Goal: Information Seeking & Learning: Compare options

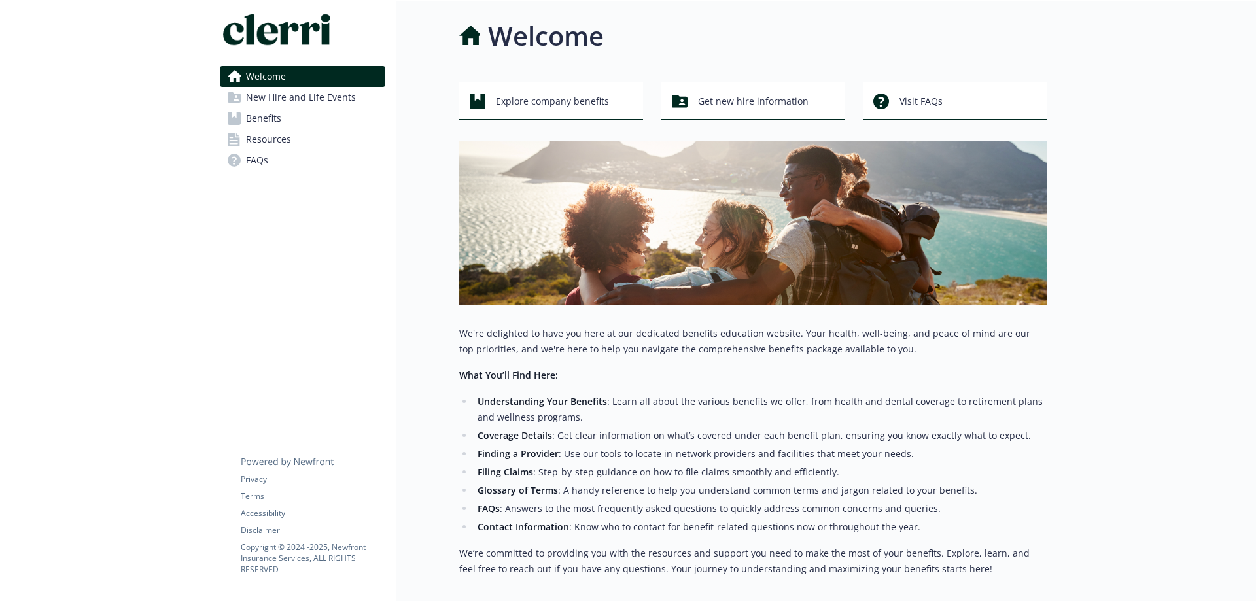
click at [254, 115] on span "Benefits" at bounding box center [263, 118] width 35 height 21
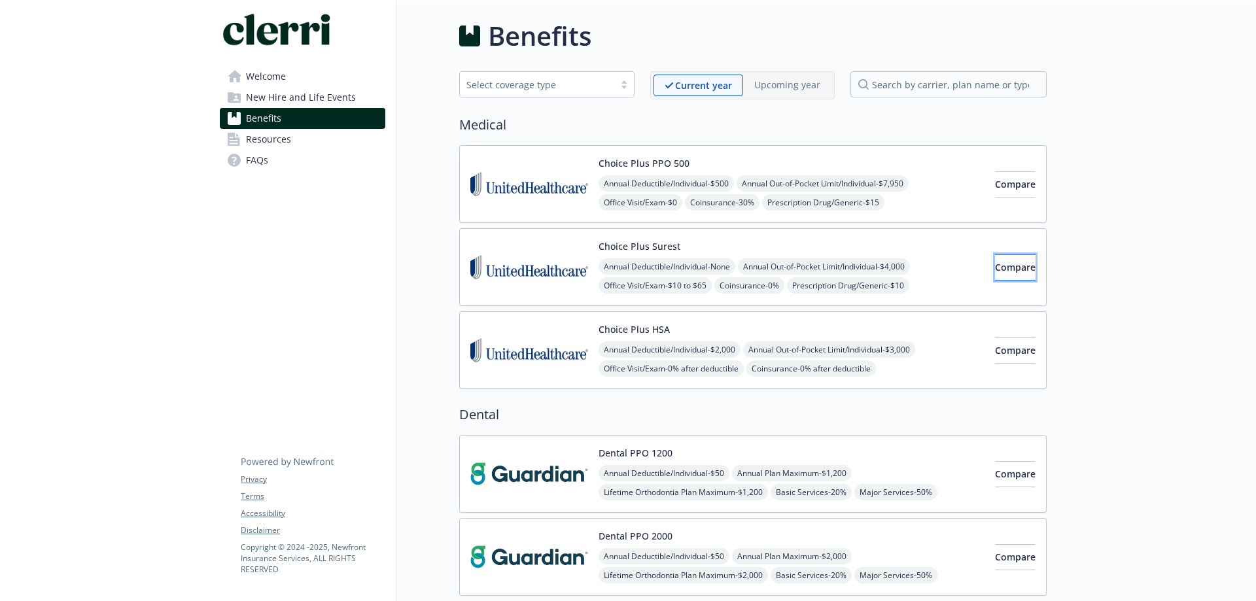
click at [1007, 272] on span "Compare" at bounding box center [1015, 267] width 41 height 12
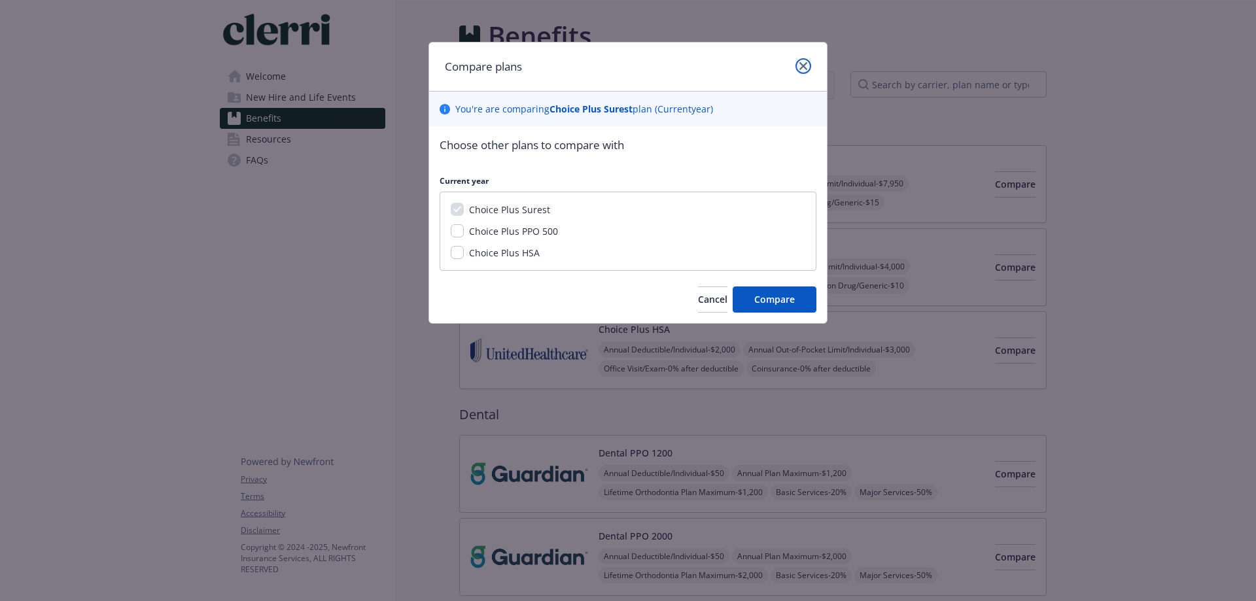
click at [805, 64] on icon "close" at bounding box center [803, 66] width 8 height 8
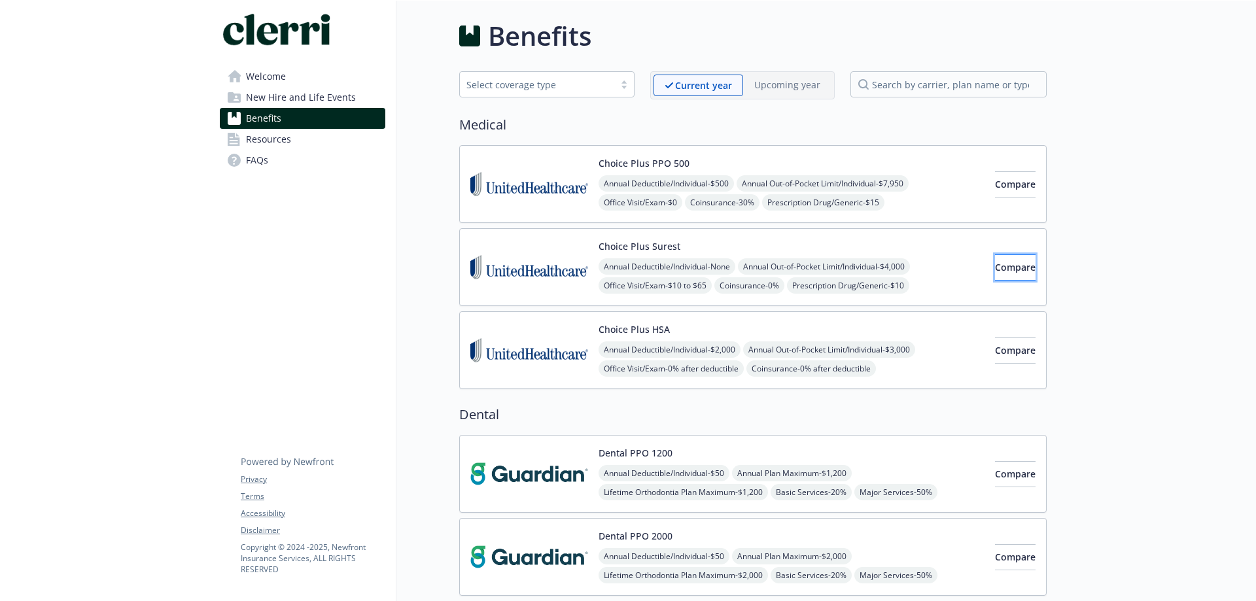
click at [995, 275] on button "Compare" at bounding box center [1015, 267] width 41 height 26
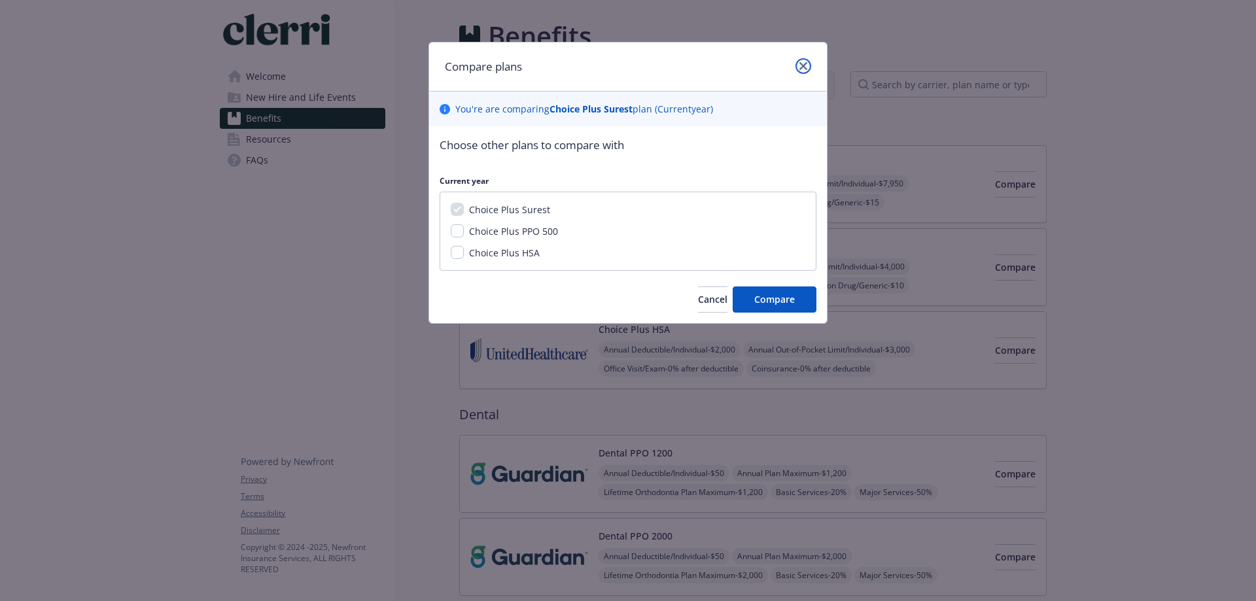
click at [806, 65] on icon "close" at bounding box center [803, 66] width 8 height 8
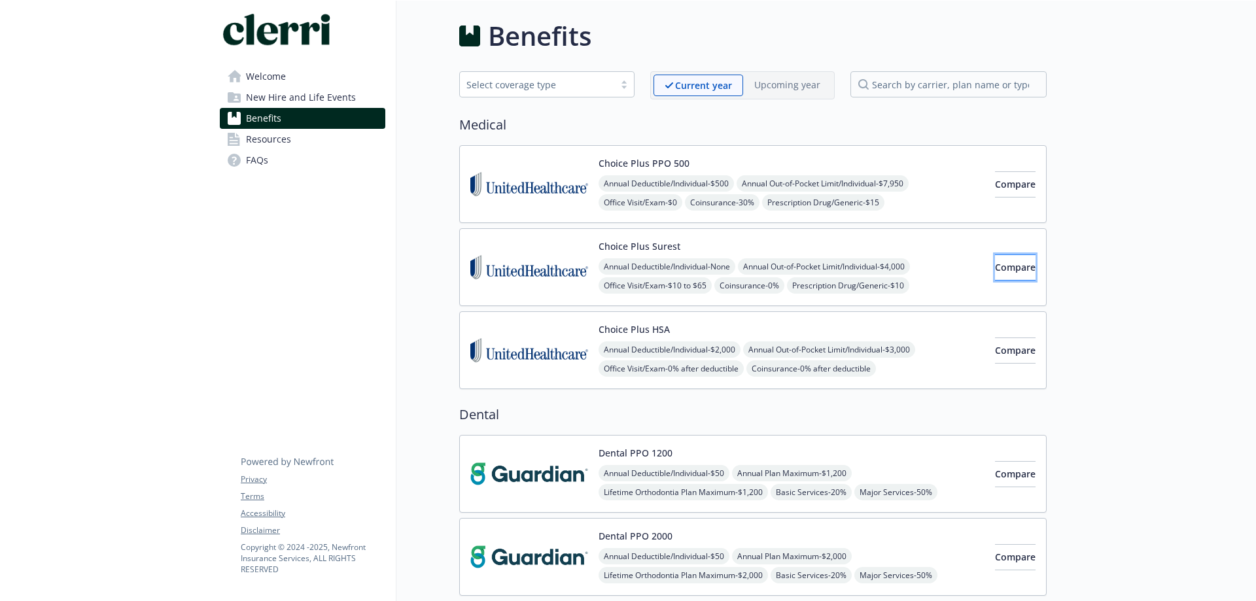
click at [1018, 263] on button "Compare" at bounding box center [1015, 267] width 41 height 26
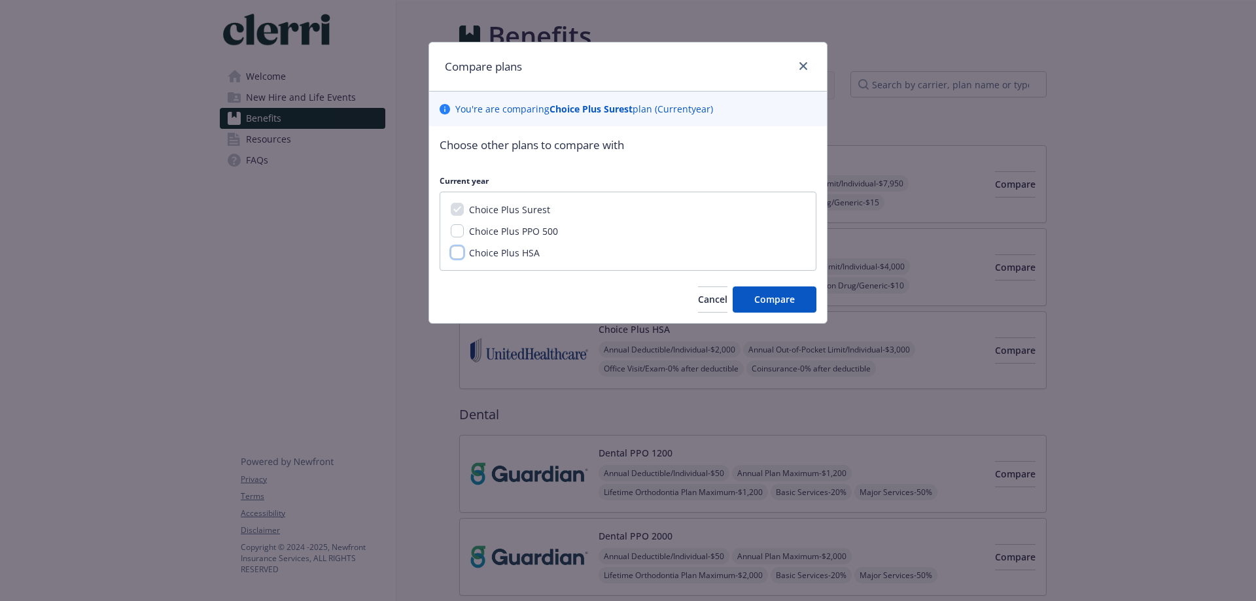
click at [455, 251] on input "Choice Plus HSA" at bounding box center [457, 252] width 13 height 13
checkbox input "true"
click at [774, 302] on span "Compare" at bounding box center [774, 299] width 41 height 12
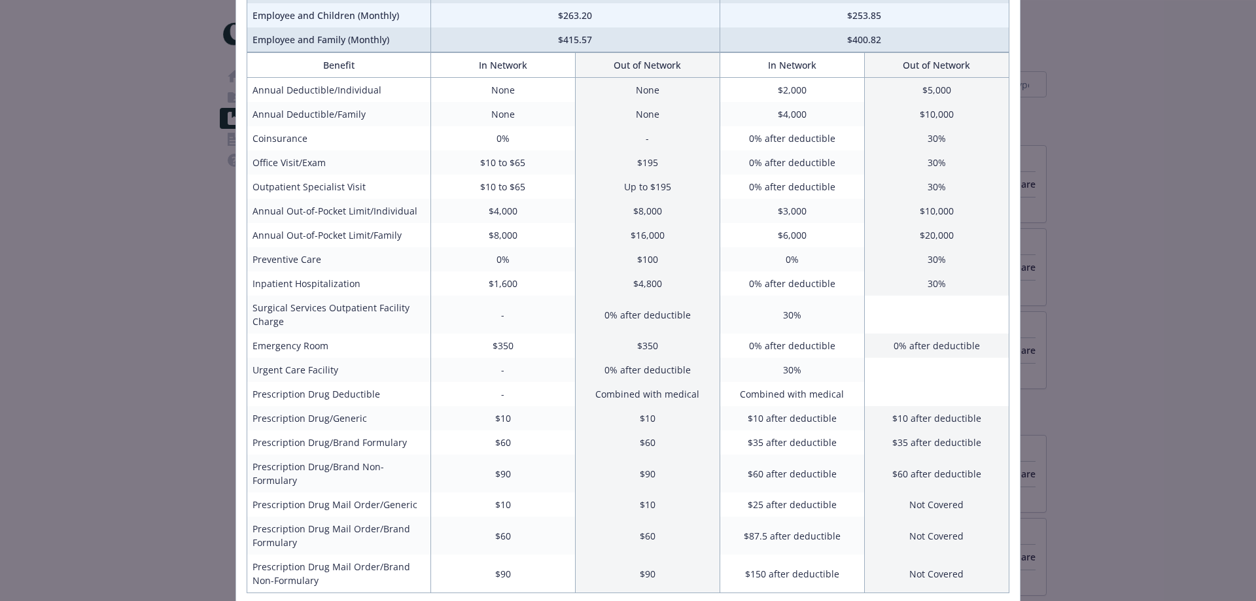
scroll to position [196, 0]
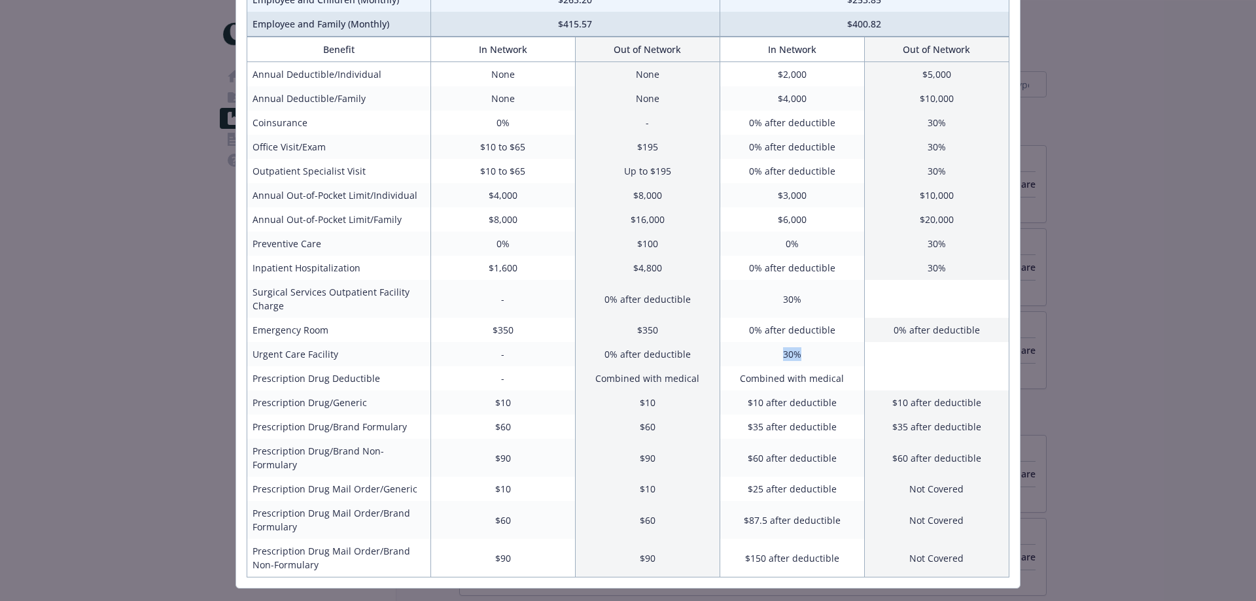
drag, startPoint x: 779, startPoint y: 357, endPoint x: 801, endPoint y: 357, distance: 21.6
click at [801, 357] on td "30%" at bounding box center [792, 354] width 145 height 24
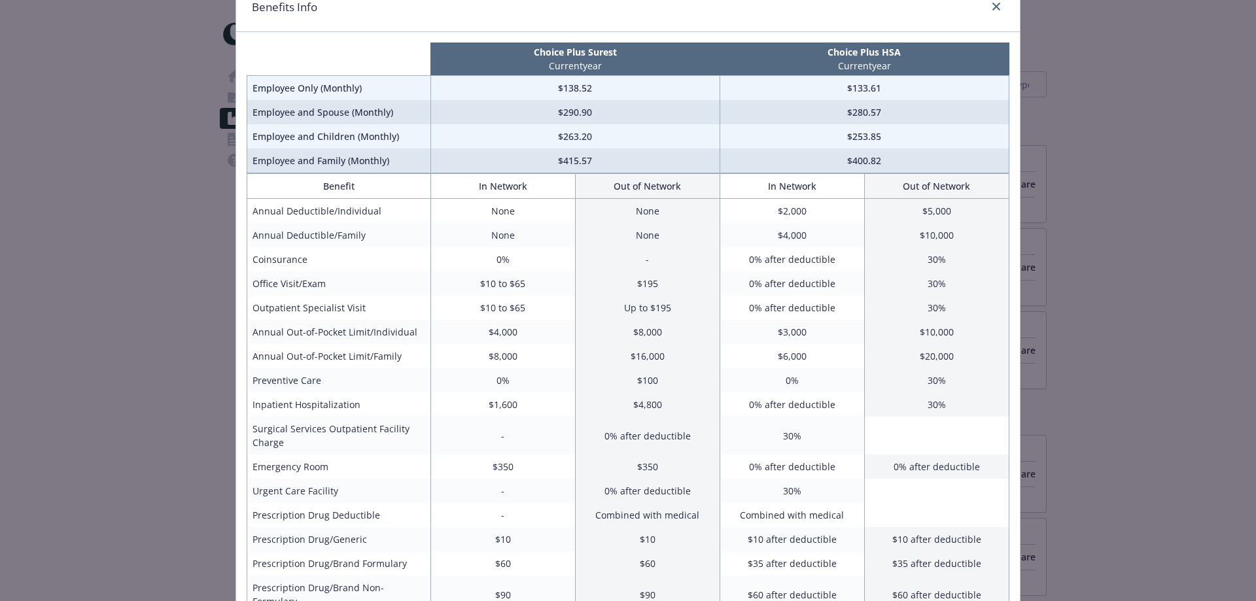
scroll to position [0, 0]
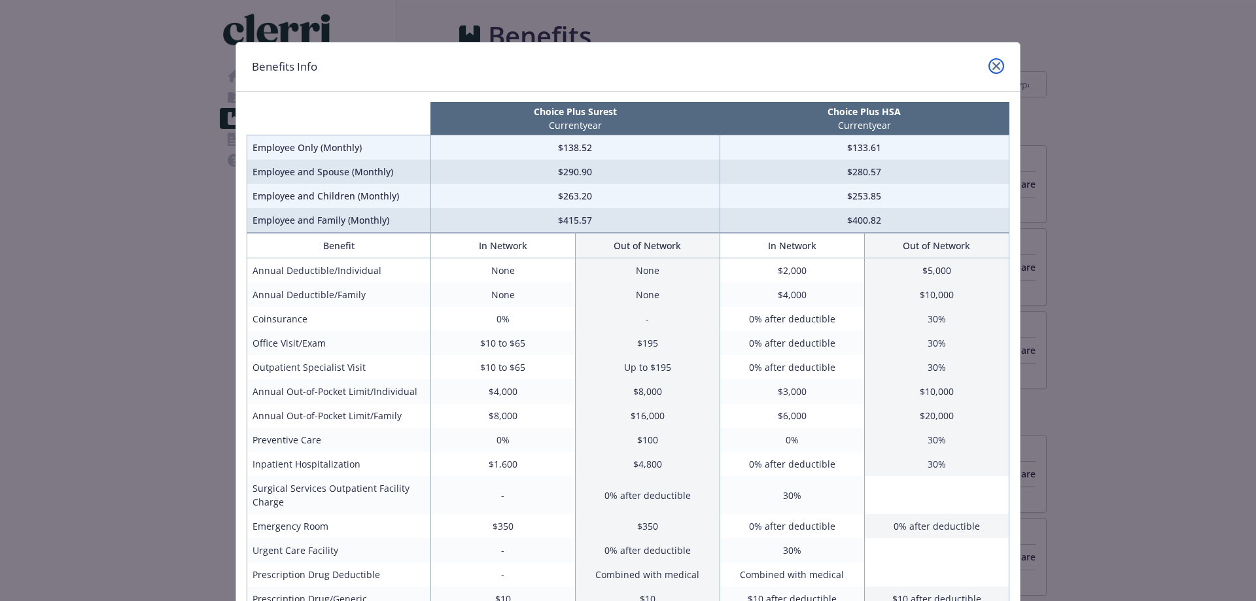
click at [992, 64] on icon "close" at bounding box center [996, 66] width 8 height 8
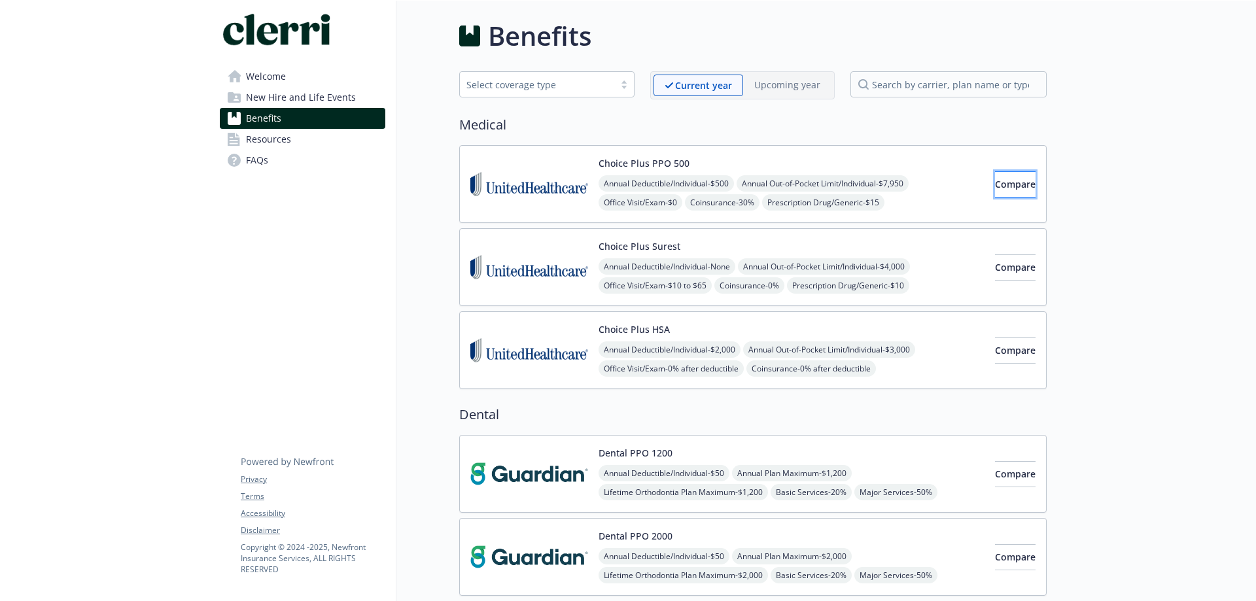
click at [995, 186] on span "Compare" at bounding box center [1015, 184] width 41 height 12
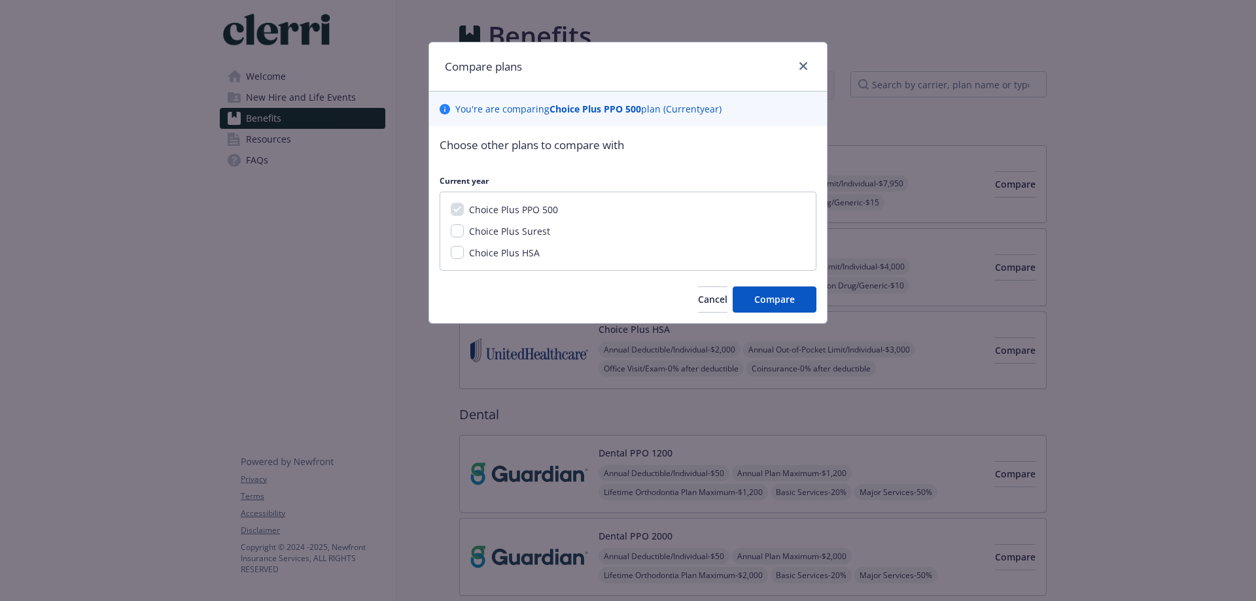
click at [542, 236] on span "Choice Plus Surest" at bounding box center [509, 231] width 81 height 12
click at [464, 236] on input "Choice Plus Surest" at bounding box center [457, 230] width 13 height 13
checkbox input "true"
click at [761, 296] on span "Compare" at bounding box center [774, 299] width 41 height 12
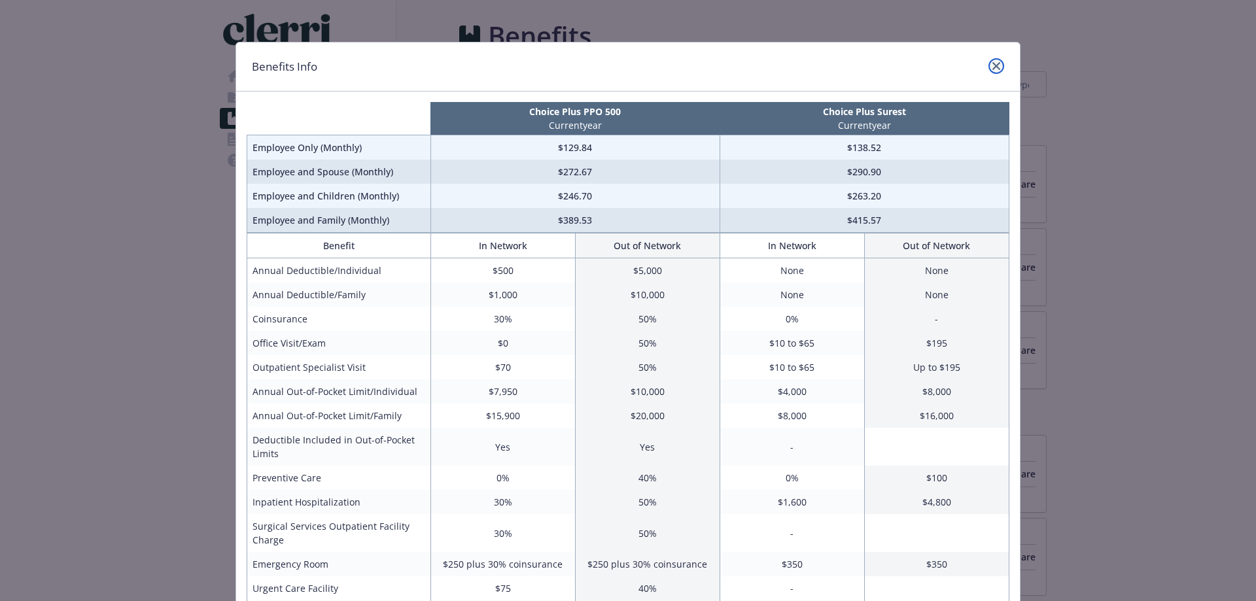
click at [992, 63] on icon "close" at bounding box center [996, 66] width 8 height 8
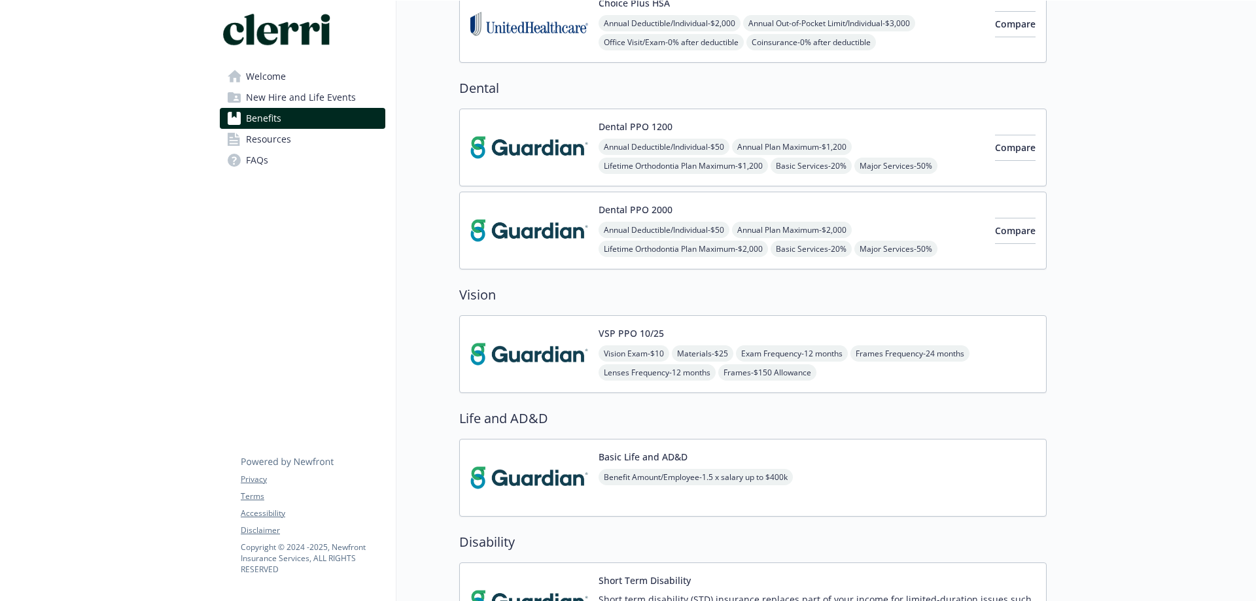
scroll to position [327, 0]
click at [995, 145] on span "Compare" at bounding box center [1015, 147] width 41 height 12
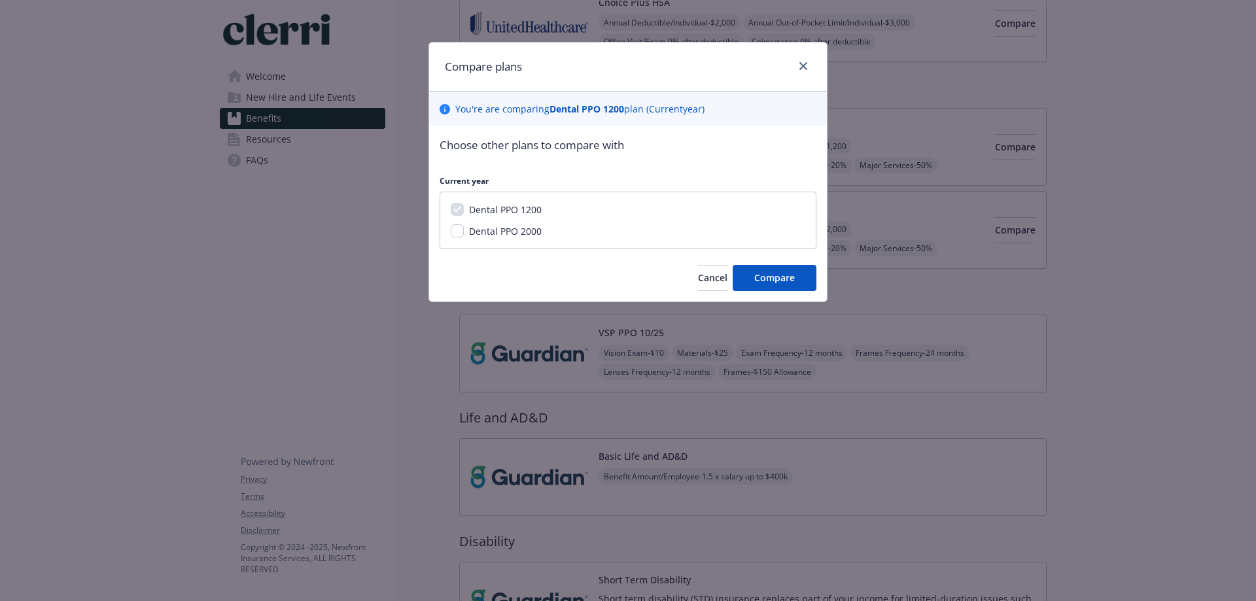
click at [466, 231] on div "Dental PPO 2000" at bounding box center [504, 231] width 80 height 14
click at [452, 230] on input "Dental PPO 2000" at bounding box center [457, 230] width 13 height 13
checkbox input "true"
click at [764, 285] on button "Compare" at bounding box center [775, 278] width 84 height 26
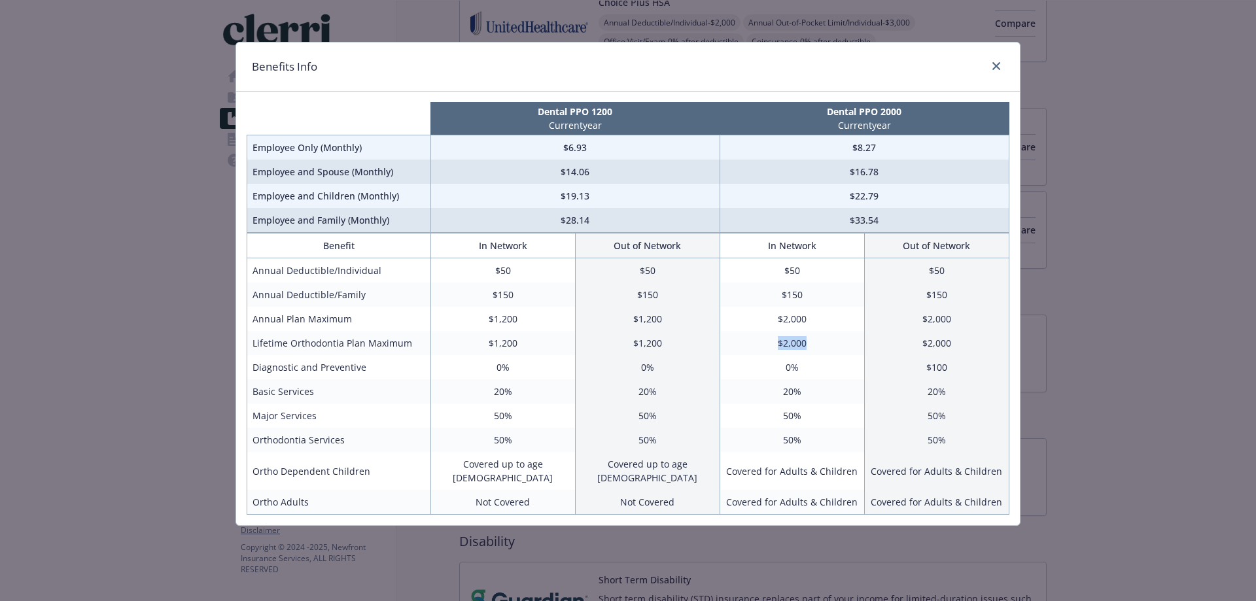
drag, startPoint x: 775, startPoint y: 343, endPoint x: 824, endPoint y: 344, distance: 49.7
click at [824, 344] on td "$2,000" at bounding box center [792, 343] width 145 height 24
drag, startPoint x: 734, startPoint y: 488, endPoint x: 851, endPoint y: 491, distance: 117.1
click at [851, 491] on td "Covered for Adults & Children" at bounding box center [792, 502] width 145 height 25
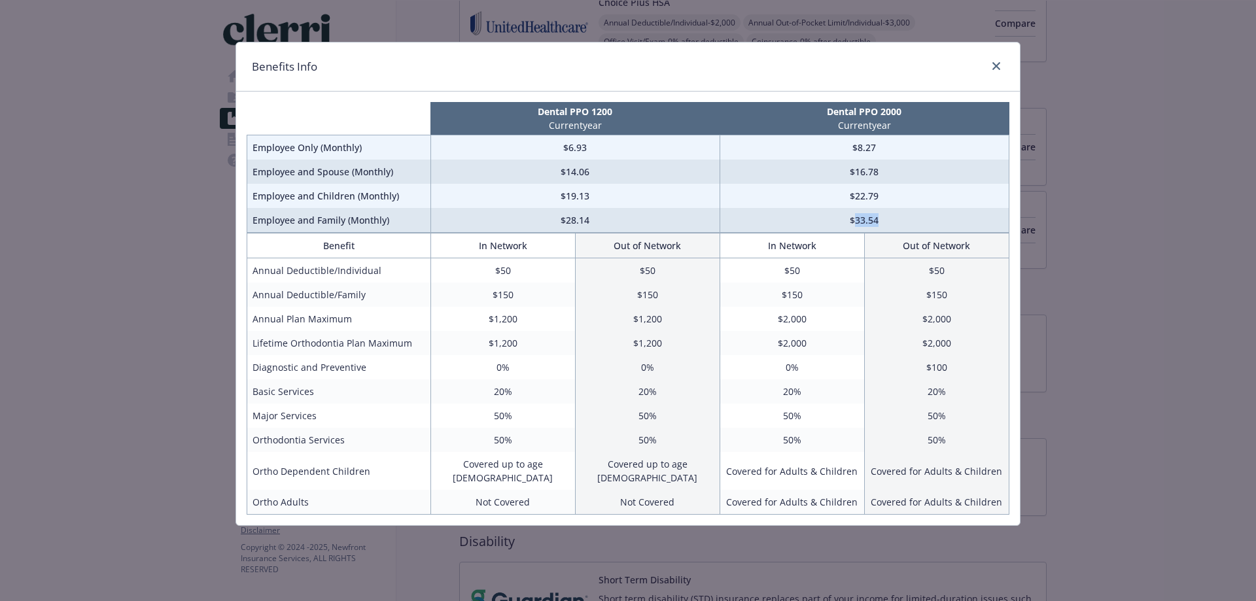
click at [897, 222] on td "$33.54" at bounding box center [864, 220] width 289 height 25
click at [896, 226] on td "$33.54" at bounding box center [864, 220] width 289 height 25
click at [997, 63] on icon "close" at bounding box center [996, 66] width 8 height 8
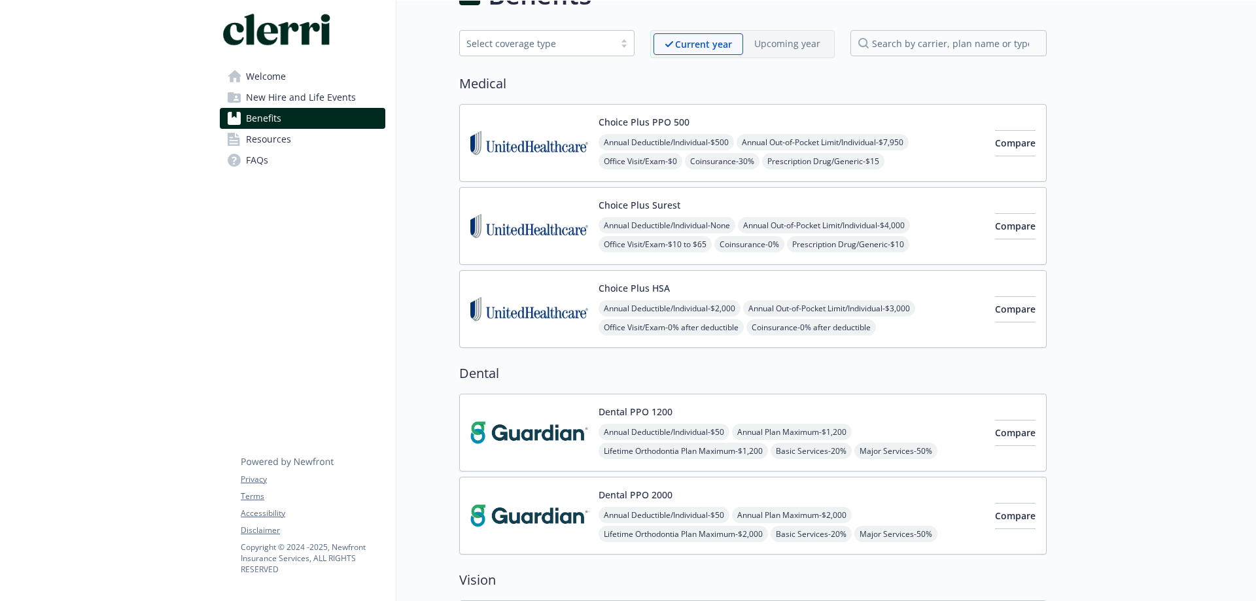
scroll to position [0, 0]
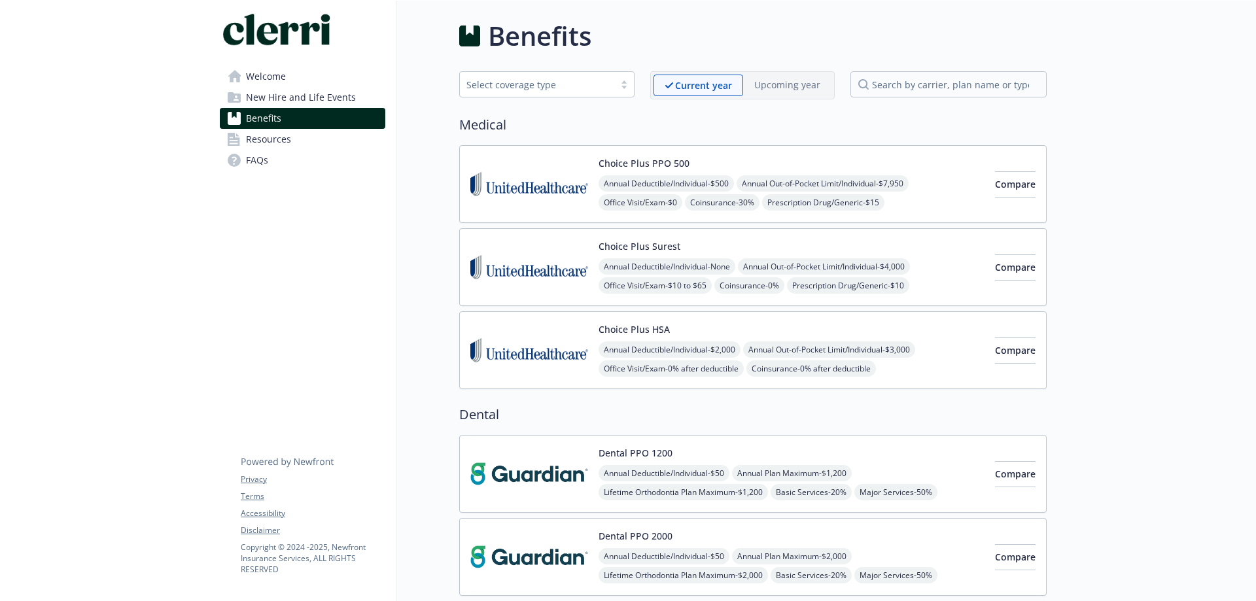
click at [585, 330] on img at bounding box center [529, 351] width 118 height 56
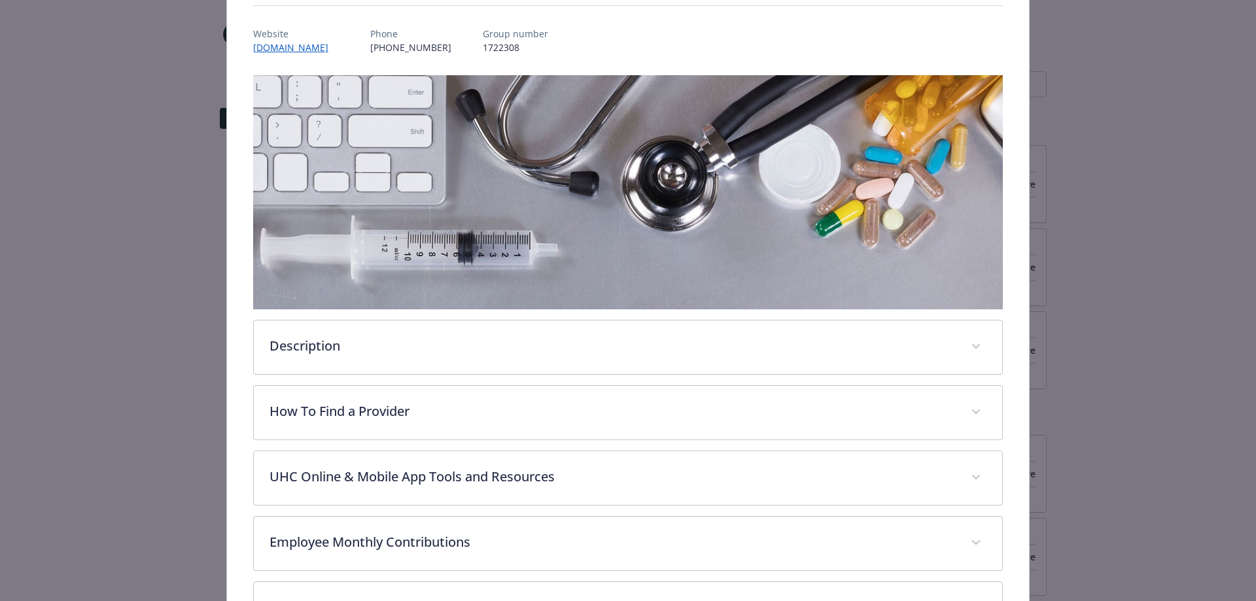
scroll to position [301, 0]
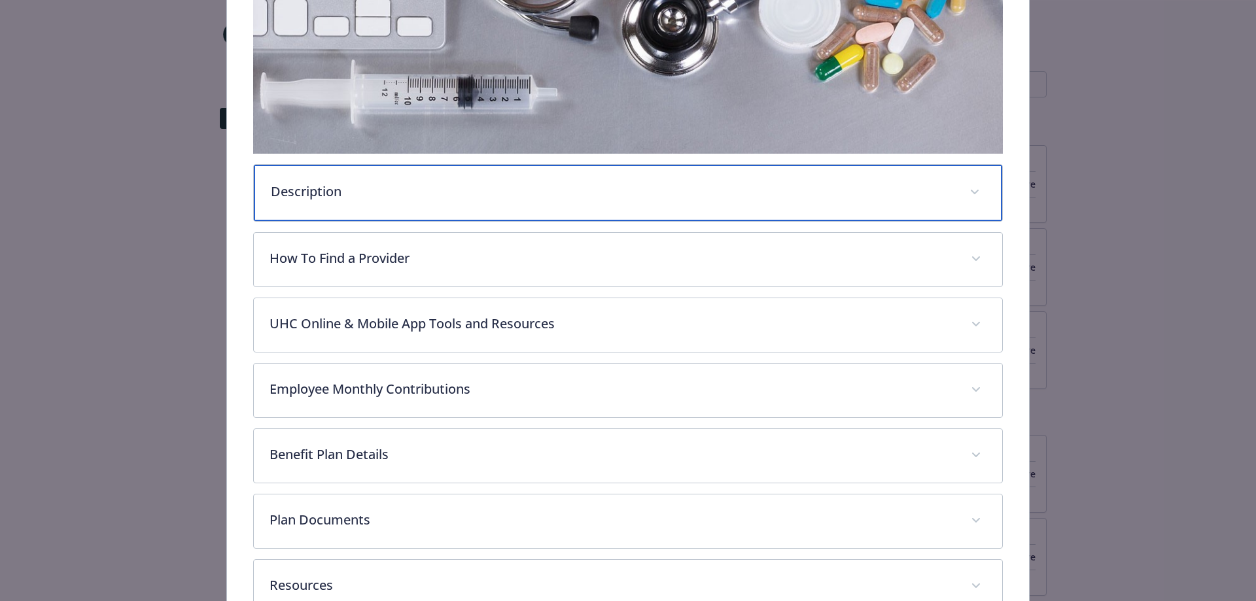
click at [654, 192] on p "Description" at bounding box center [613, 192] width 684 height 20
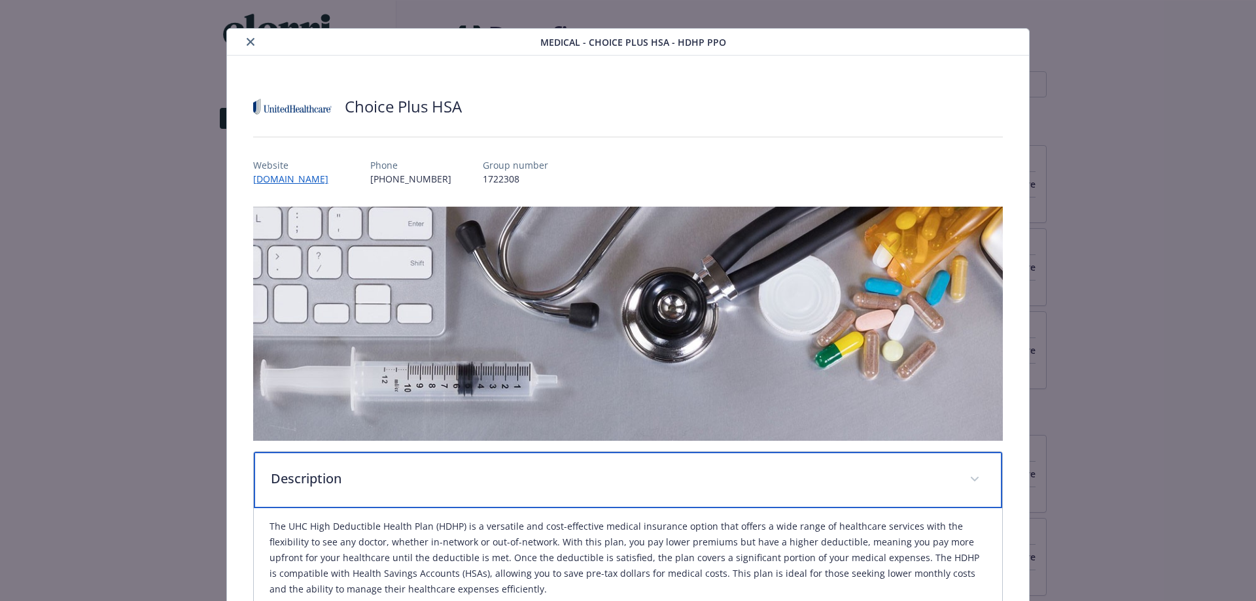
scroll to position [0, 0]
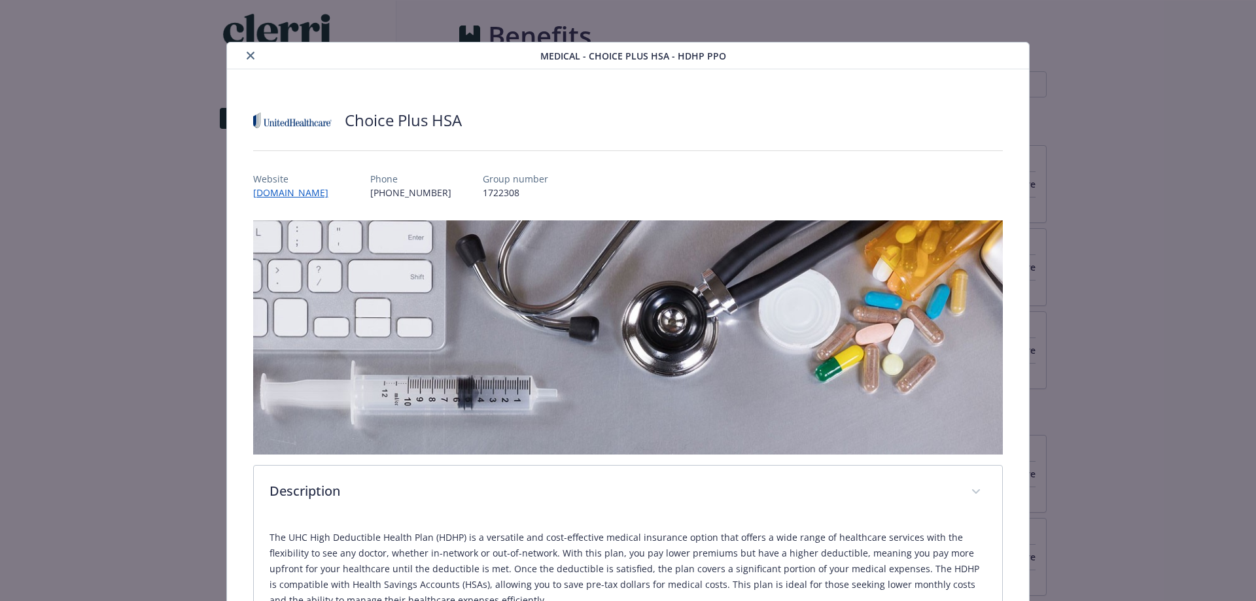
click at [251, 54] on icon "close" at bounding box center [251, 56] width 8 height 8
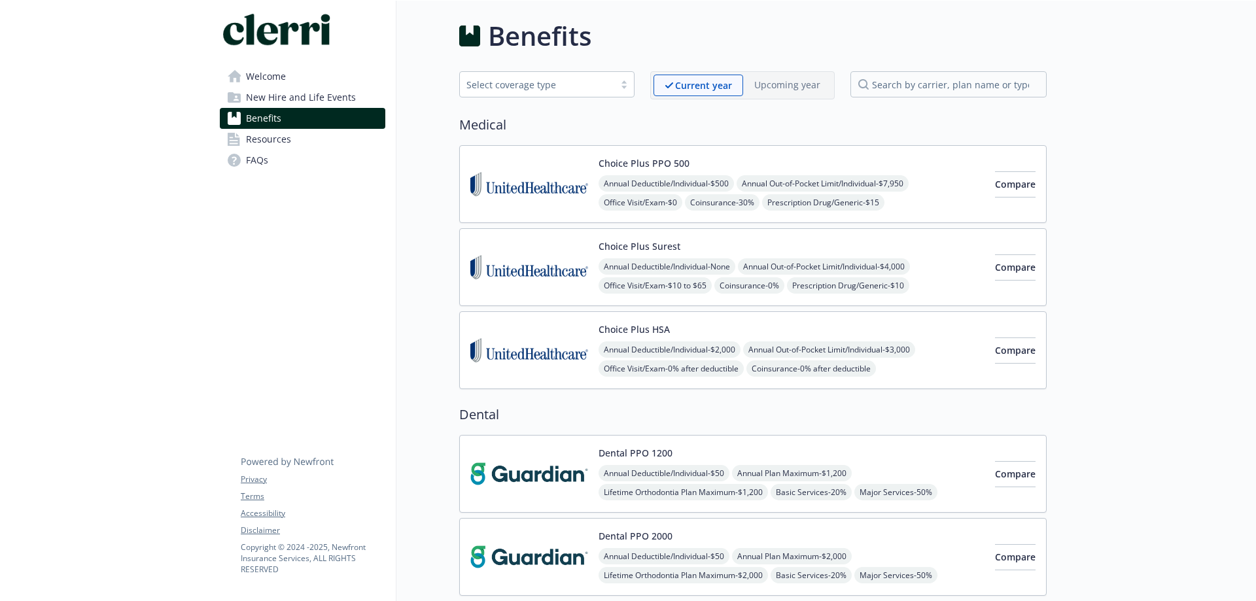
click at [545, 245] on img at bounding box center [529, 267] width 118 height 56
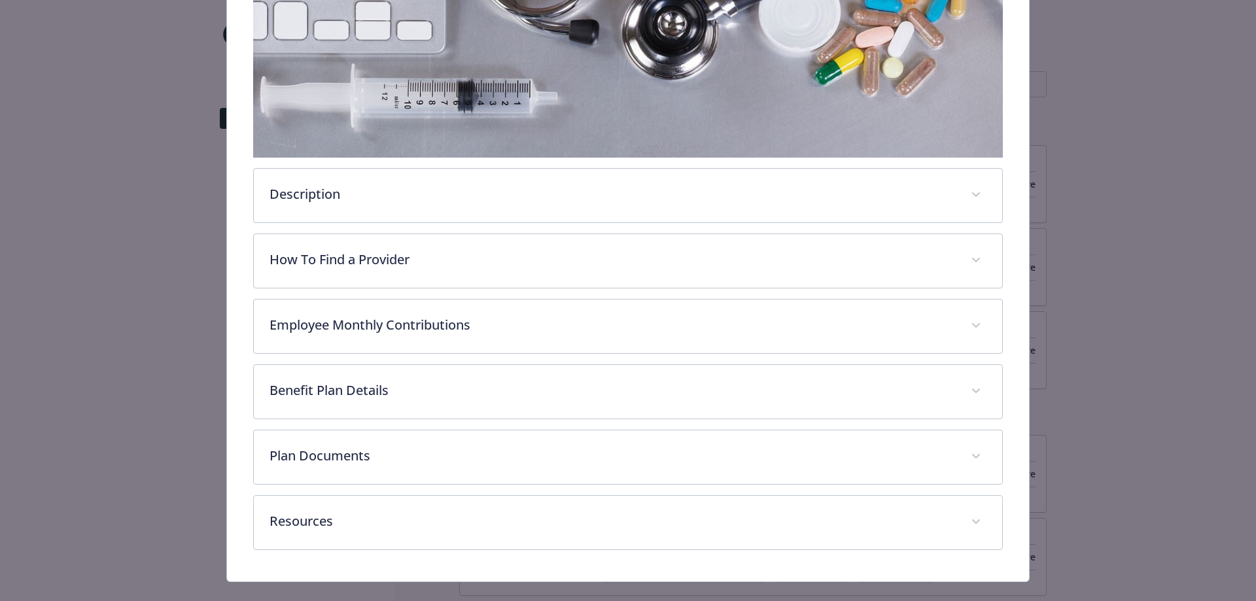
scroll to position [301, 0]
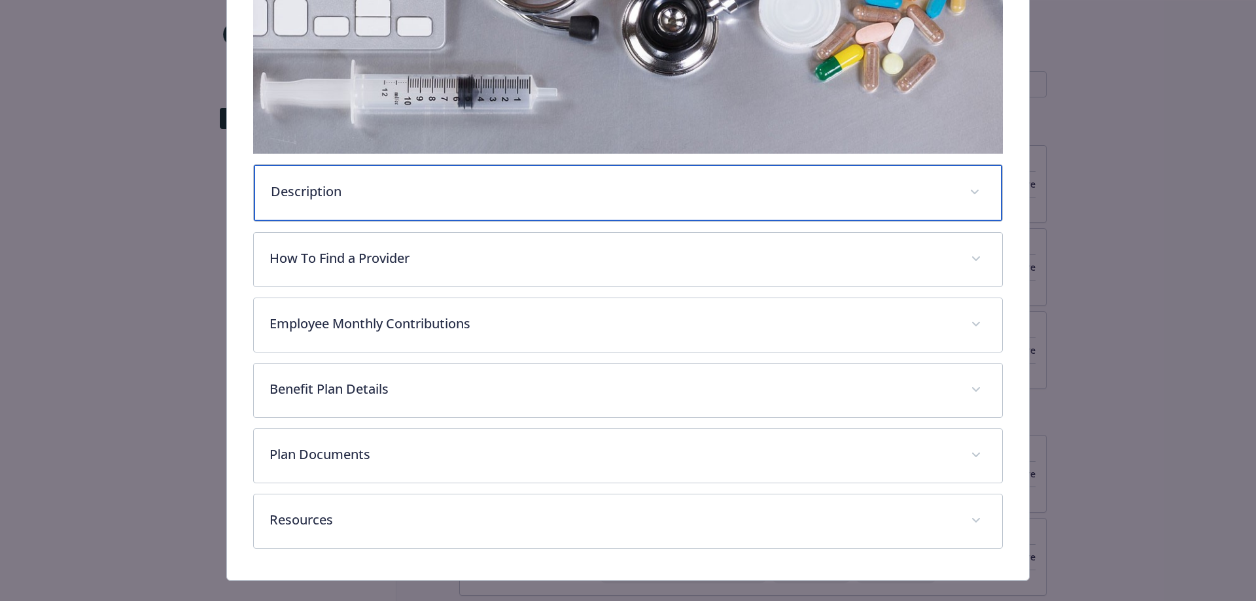
click at [562, 201] on div "Description" at bounding box center [628, 193] width 749 height 56
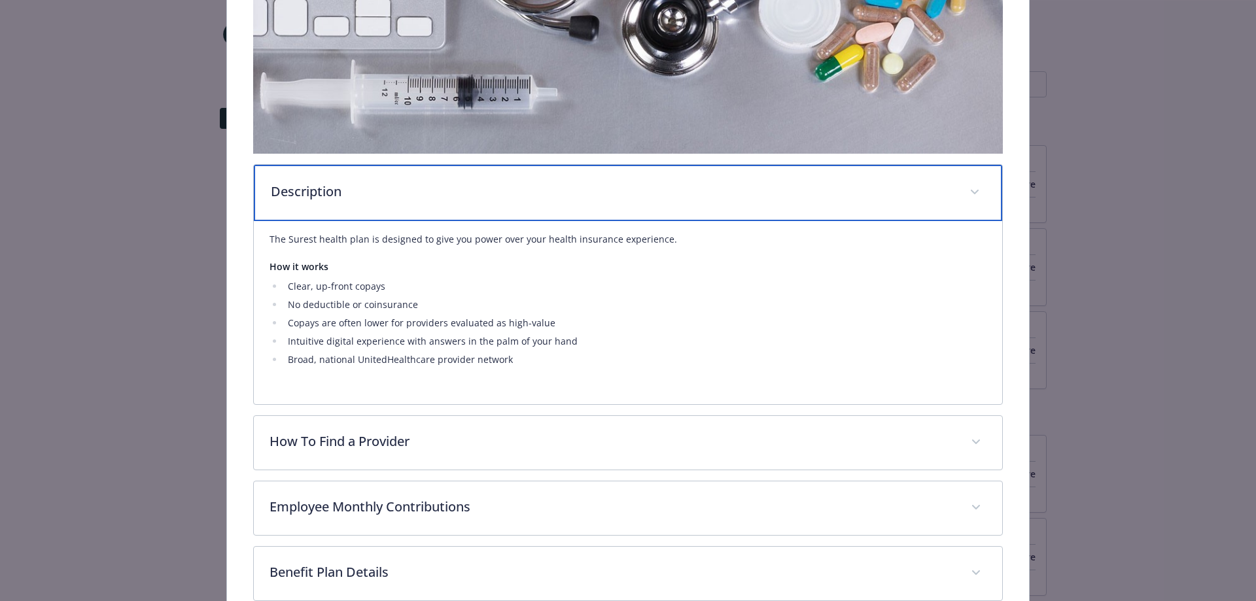
click at [562, 201] on div "Description" at bounding box center [628, 193] width 749 height 56
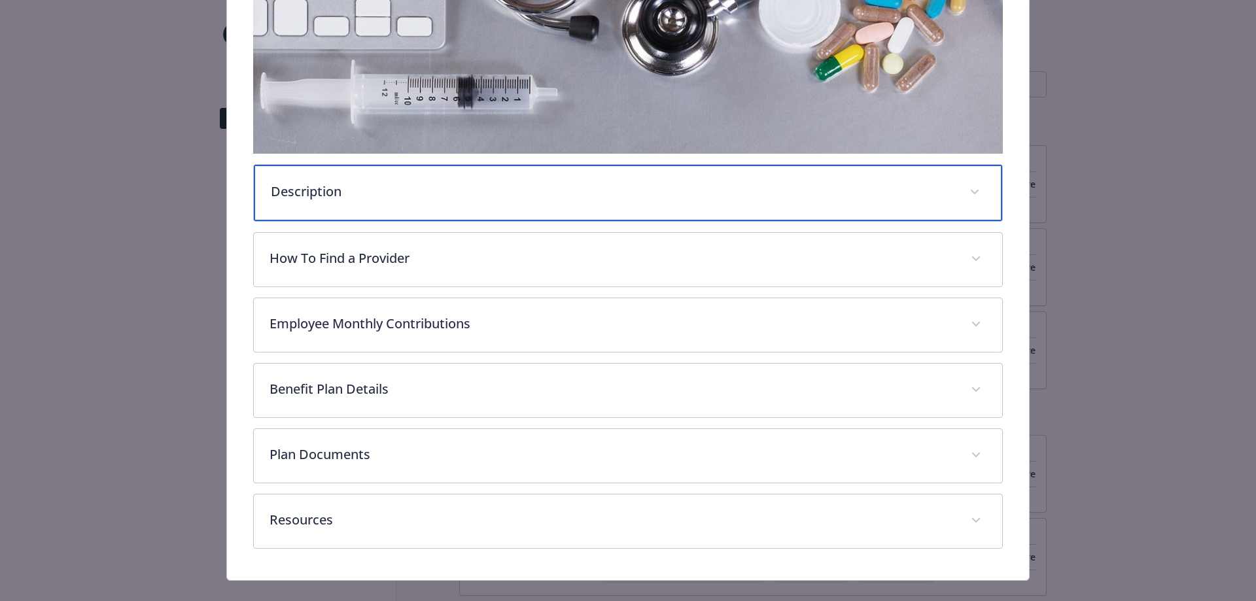
scroll to position [321, 0]
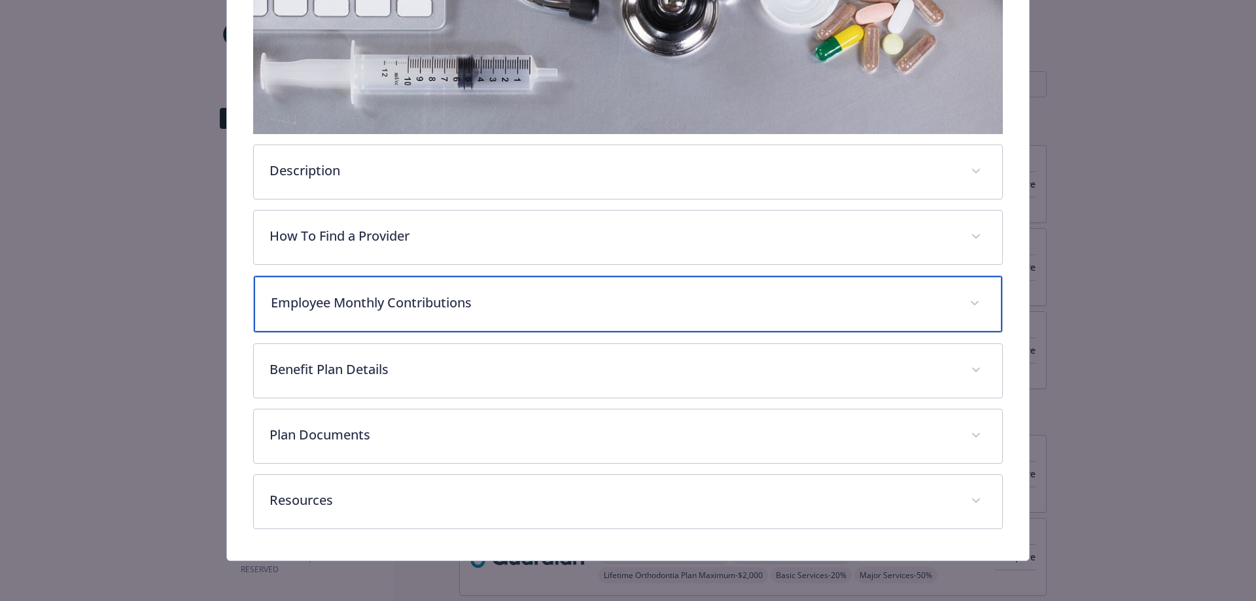
click at [623, 302] on p "Employee Monthly Contributions" at bounding box center [613, 303] width 684 height 20
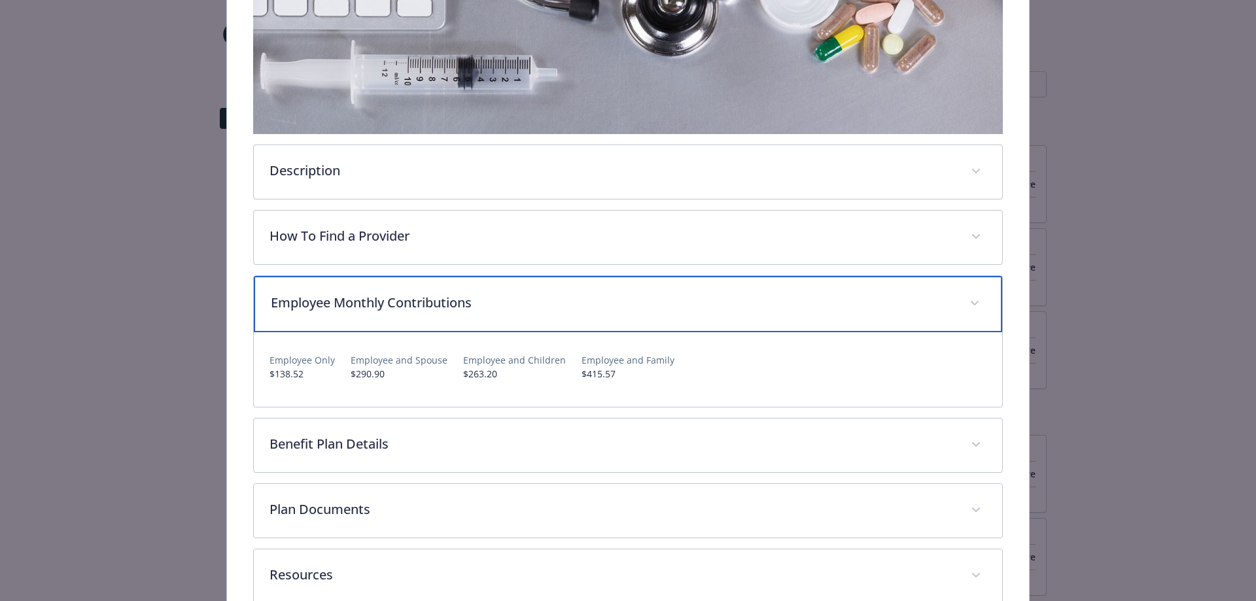
click at [623, 302] on p "Employee Monthly Contributions" at bounding box center [613, 303] width 684 height 20
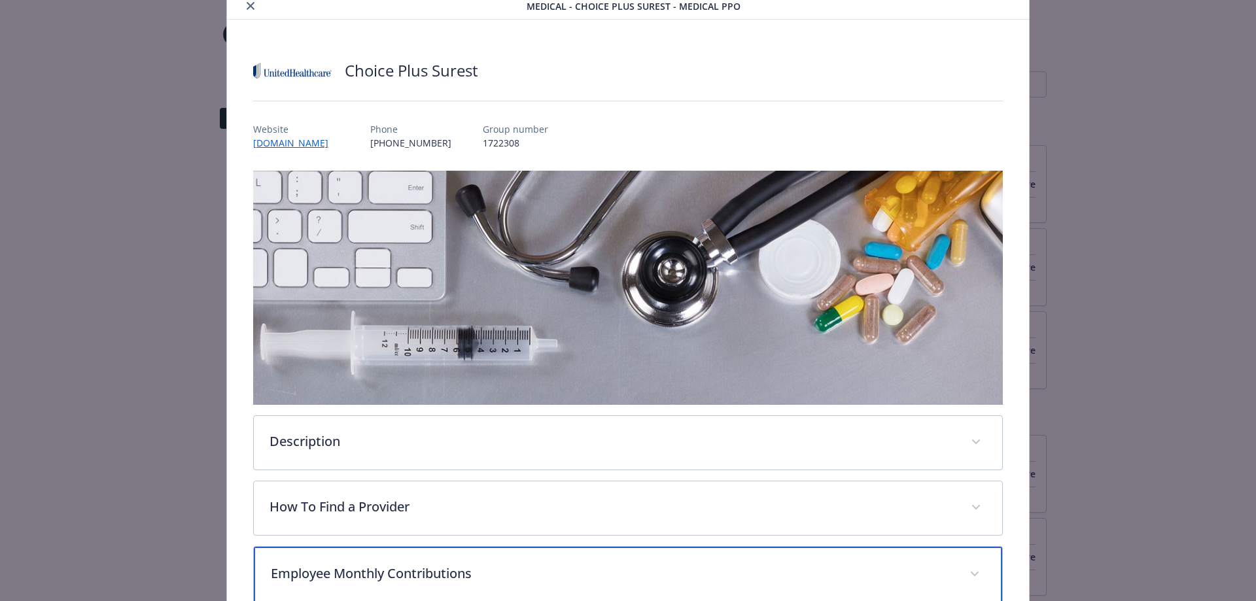
scroll to position [0, 0]
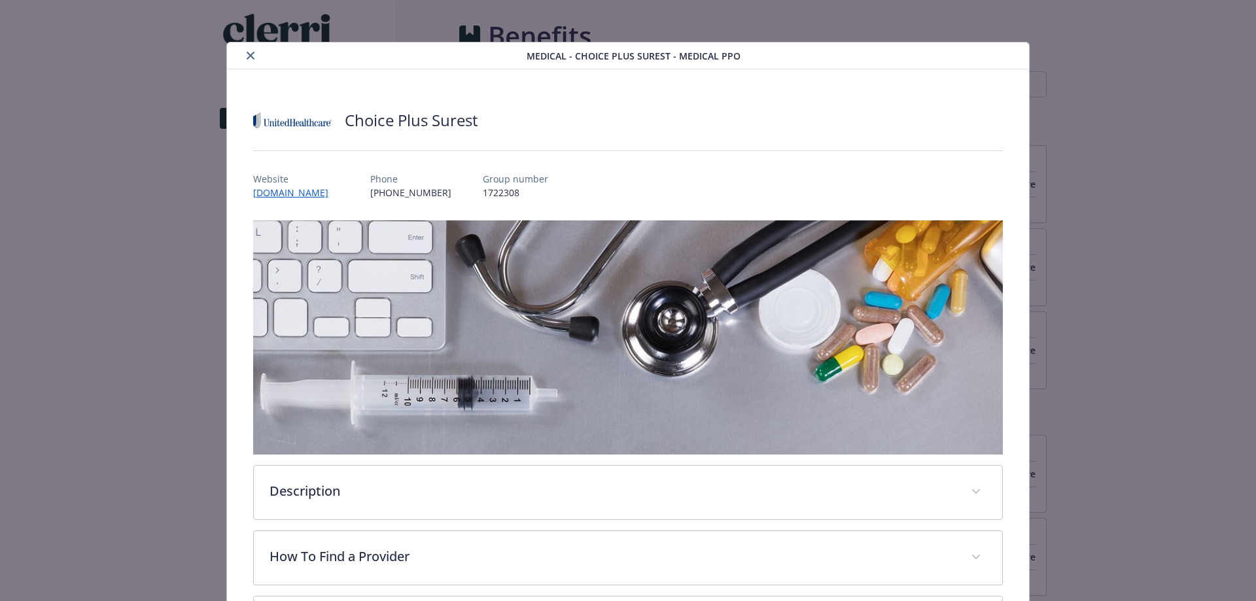
click at [247, 58] on icon "close" at bounding box center [251, 56] width 8 height 8
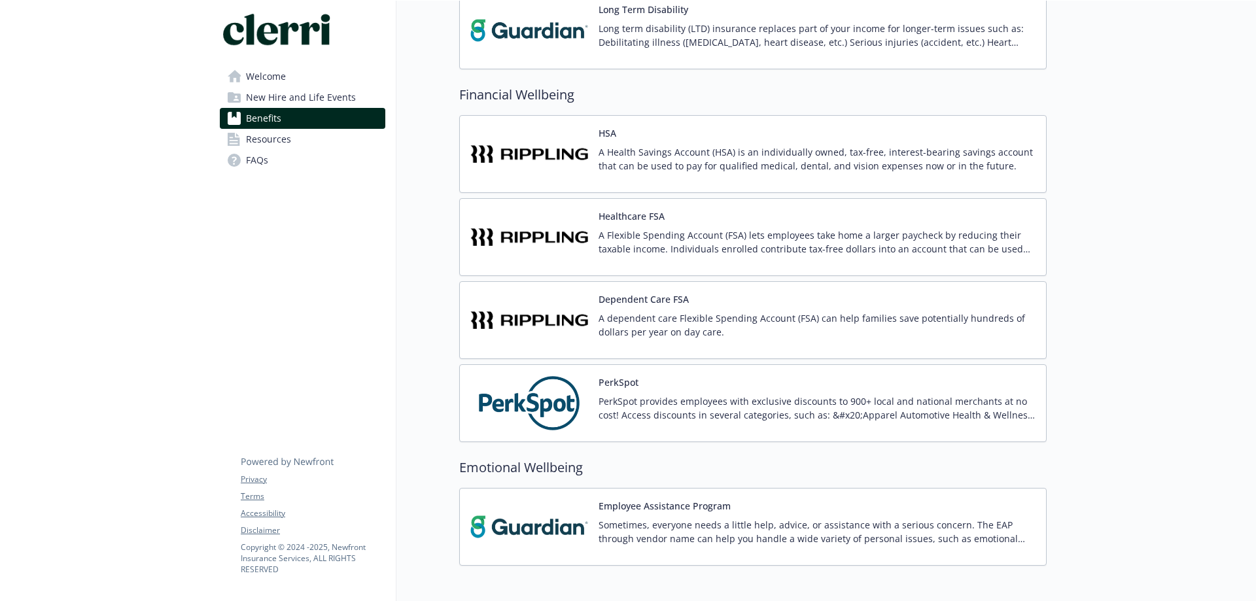
scroll to position [981, 0]
drag, startPoint x: 456, startPoint y: 94, endPoint x: 575, endPoint y: 97, distance: 119.1
click at [580, 97] on h2 "Financial Wellbeing" at bounding box center [752, 94] width 587 height 20
drag, startPoint x: 591, startPoint y: 92, endPoint x: 429, endPoint y: 96, distance: 162.3
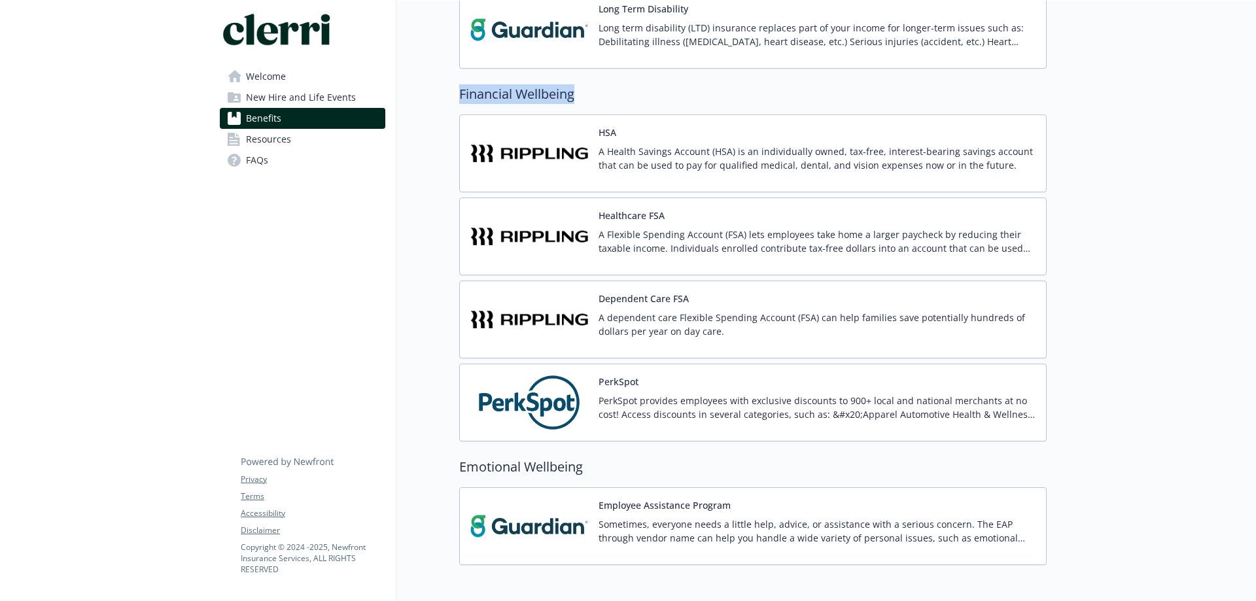
click at [494, 94] on h2 "Financial Wellbeing" at bounding box center [752, 94] width 587 height 20
drag, startPoint x: 459, startPoint y: 94, endPoint x: 603, endPoint y: 96, distance: 143.9
click at [603, 96] on h2 "Financial Wellbeing" at bounding box center [752, 94] width 587 height 20
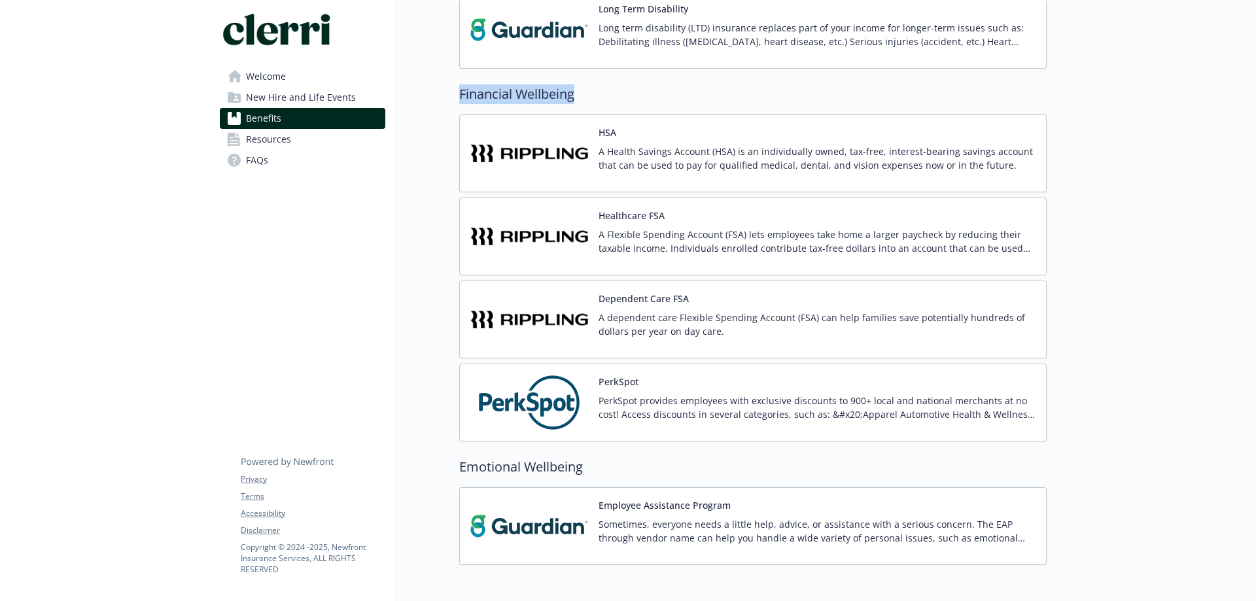
drag, startPoint x: 615, startPoint y: 90, endPoint x: 442, endPoint y: 97, distance: 172.8
click at [472, 95] on h2 "Financial Wellbeing" at bounding box center [752, 94] width 587 height 20
